Goal: Information Seeking & Learning: Learn about a topic

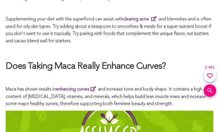
scroll to position [2932, 0]
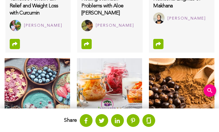
scroll to position [449, 0]
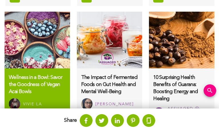
click at [37, 96] on h3 "Wellness in a Bowl: Savor the Goodness of Vegan Acai Bowls" at bounding box center [37, 85] width 57 height 22
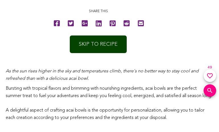
scroll to position [298, 0]
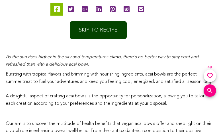
click at [57, 9] on icon at bounding box center [57, 9] width 6 height 13
